Goal: Information Seeking & Learning: Learn about a topic

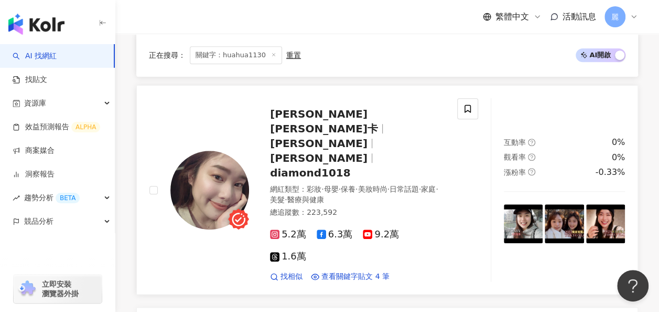
scroll to position [315, 0]
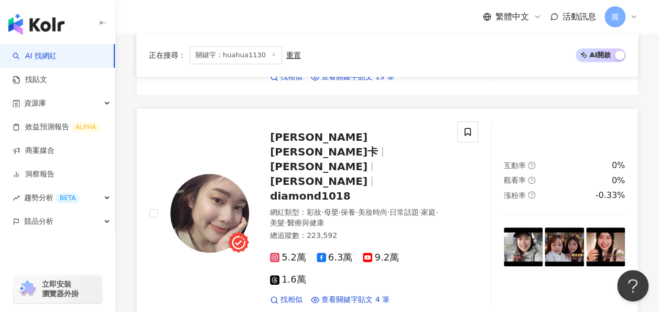
click at [368, 160] on span "潔西卡" at bounding box center [319, 166] width 98 height 13
click at [319, 131] on span "[PERSON_NAME][PERSON_NAME]卡" at bounding box center [324, 144] width 108 height 27
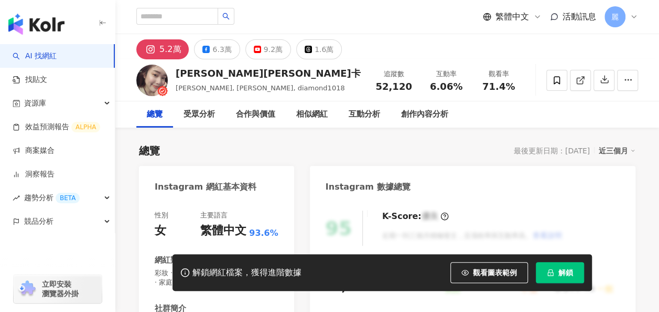
click at [216, 77] on div "[PERSON_NAME][PERSON_NAME]卡" at bounding box center [268, 73] width 185 height 13
click at [221, 70] on div "[PERSON_NAME][PERSON_NAME]卡" at bounding box center [268, 73] width 185 height 13
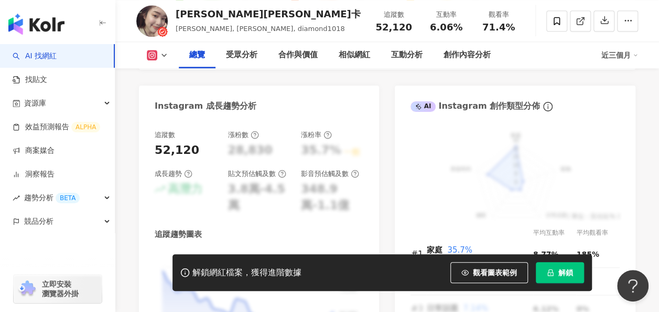
scroll to position [682, 0]
